Goal: Find specific page/section: Find specific page/section

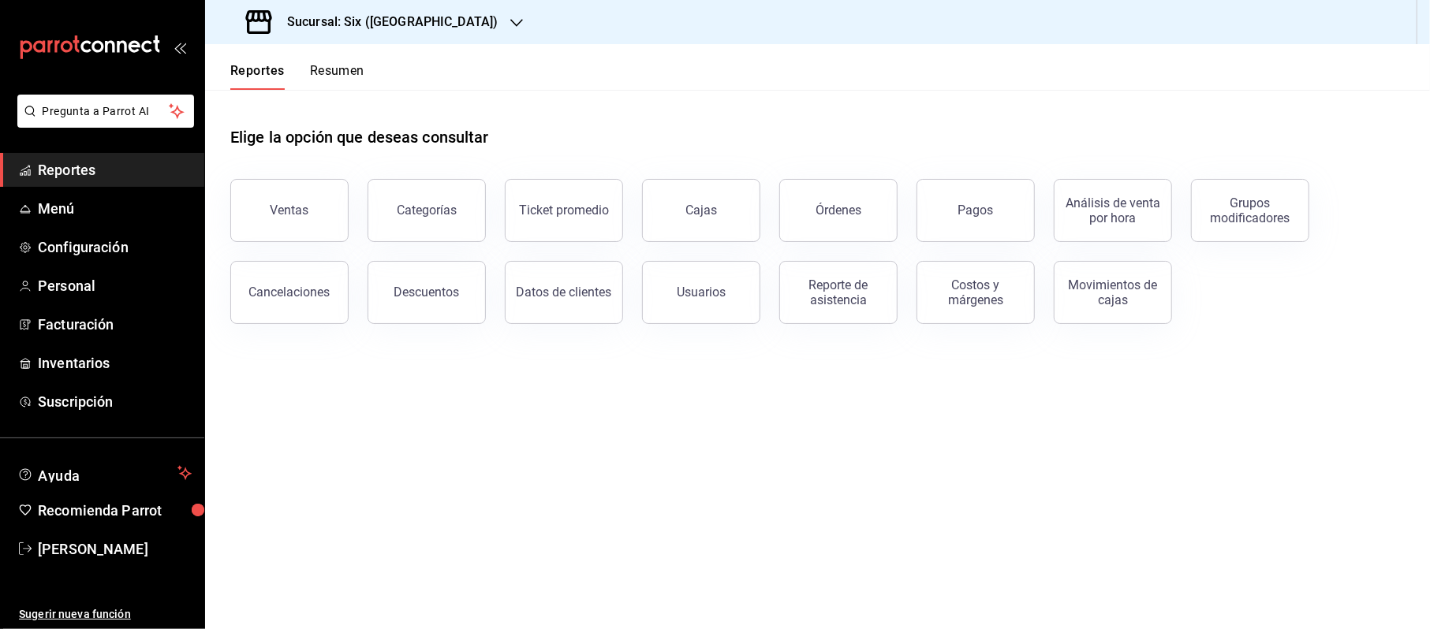
click at [71, 174] on span "Reportes" at bounding box center [115, 169] width 154 height 21
click at [107, 162] on span "Reportes" at bounding box center [115, 169] width 154 height 21
click at [39, 203] on span "Menú" at bounding box center [115, 208] width 154 height 21
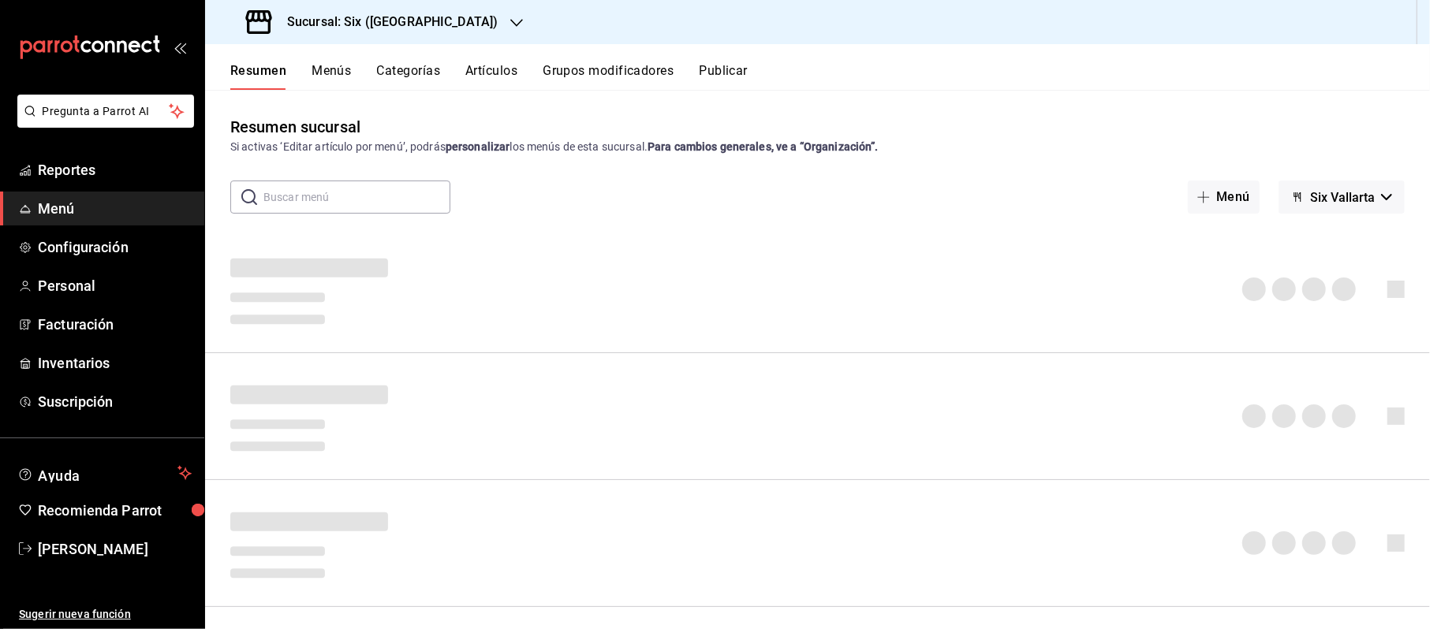
click at [339, 68] on button "Menús" at bounding box center [331, 76] width 39 height 27
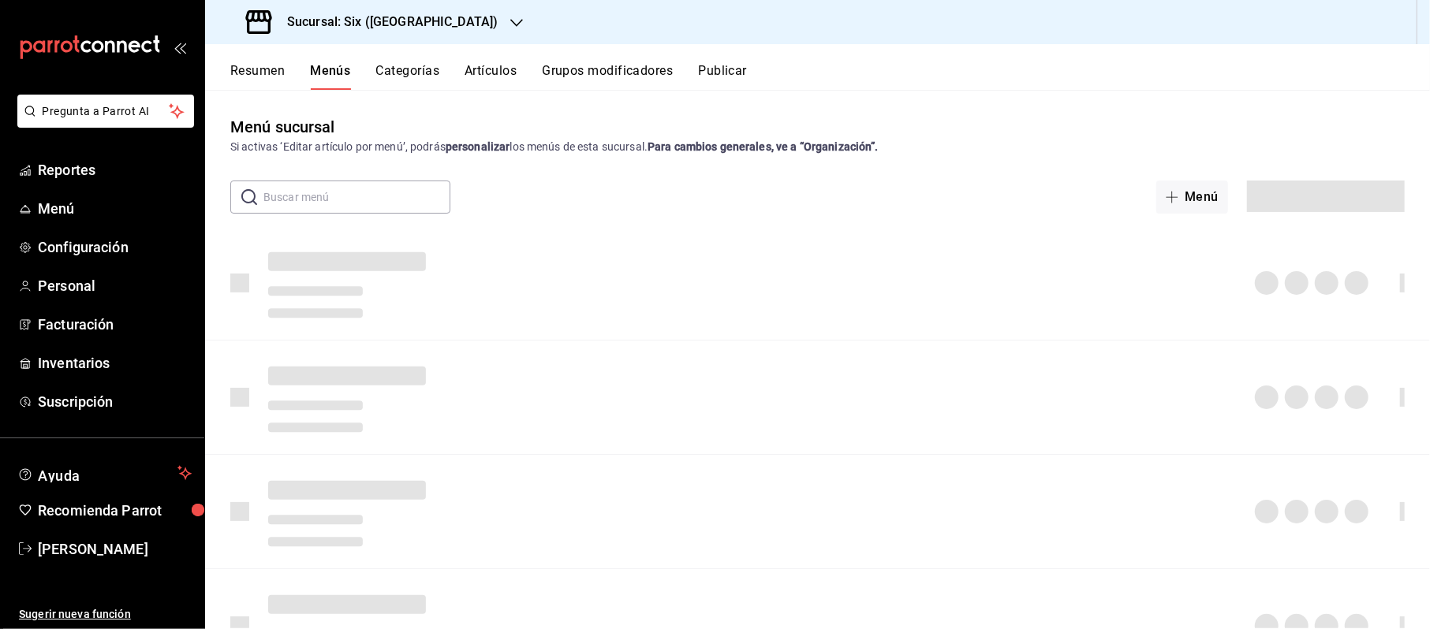
click at [368, 202] on input "text" at bounding box center [356, 197] width 187 height 32
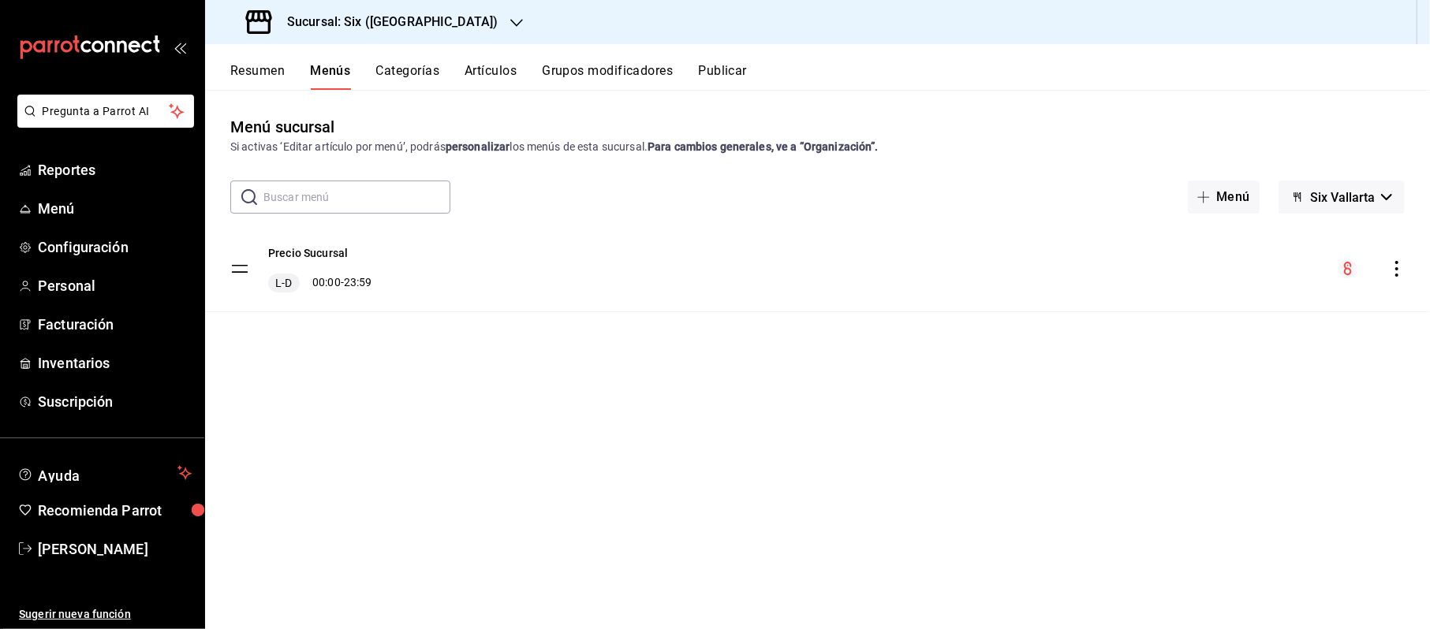
click at [319, 190] on input "text" at bounding box center [356, 197] width 187 height 32
